Goal: Task Accomplishment & Management: Manage account settings

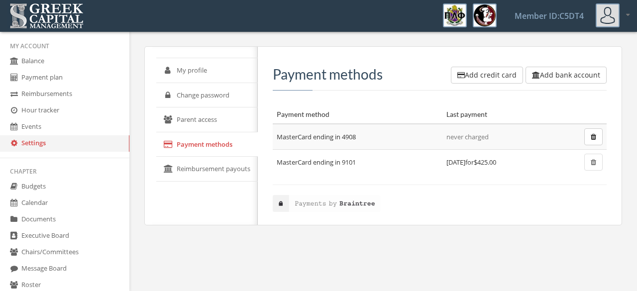
click at [55, 75] on link "Payment plan" at bounding box center [64, 78] width 129 height 16
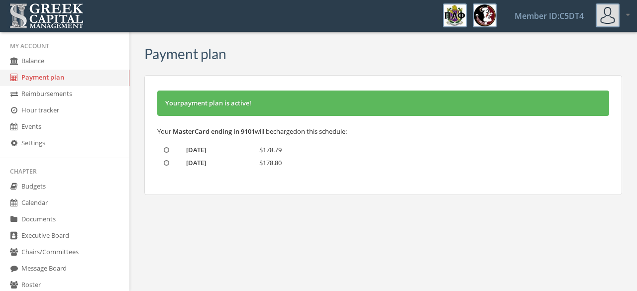
click at [228, 108] on div "Your payment plan is active!" at bounding box center [383, 103] width 452 height 25
click at [331, 165] on div "Your payment plan is active! Your MasterCard ending in 9101 will be charged on …" at bounding box center [383, 135] width 478 height 120
